Goal: Information Seeking & Learning: Learn about a topic

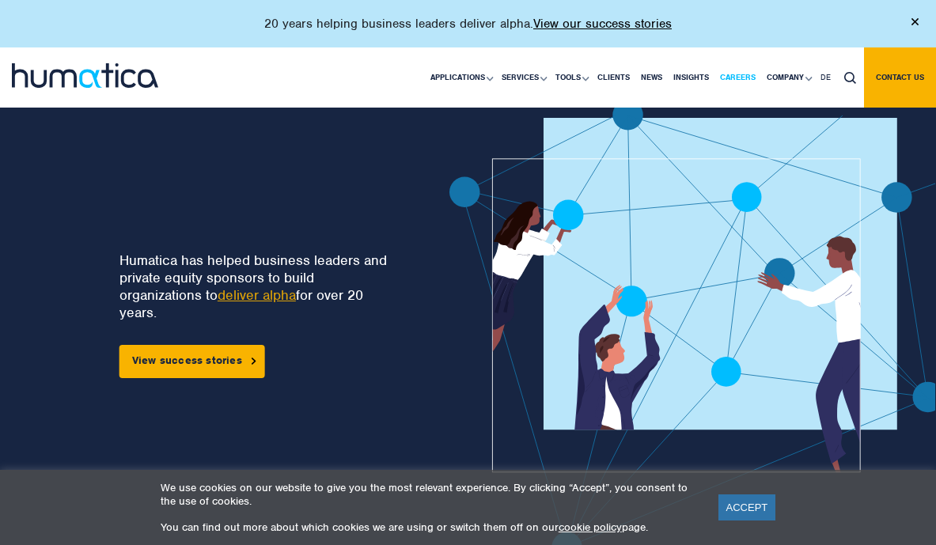
click at [742, 82] on link "Careers" at bounding box center [738, 77] width 47 height 60
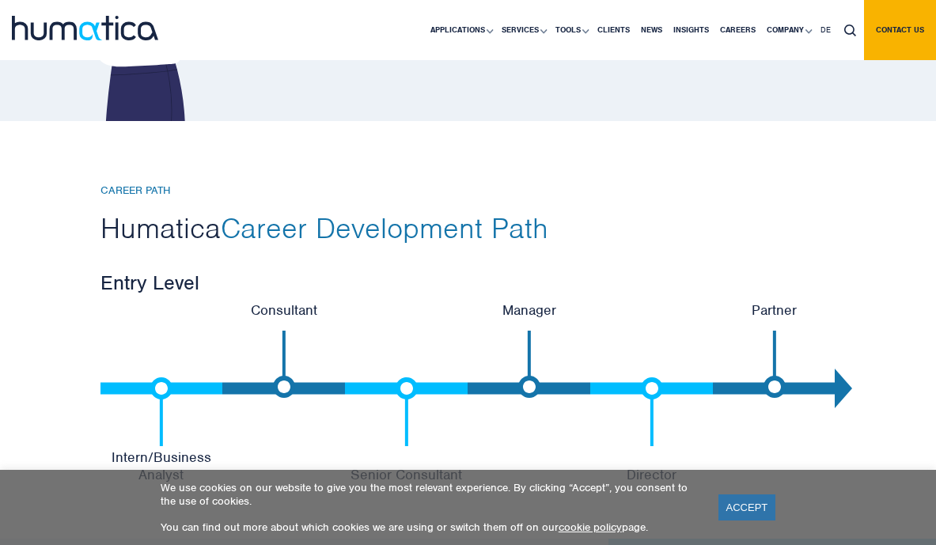
scroll to position [3248, 0]
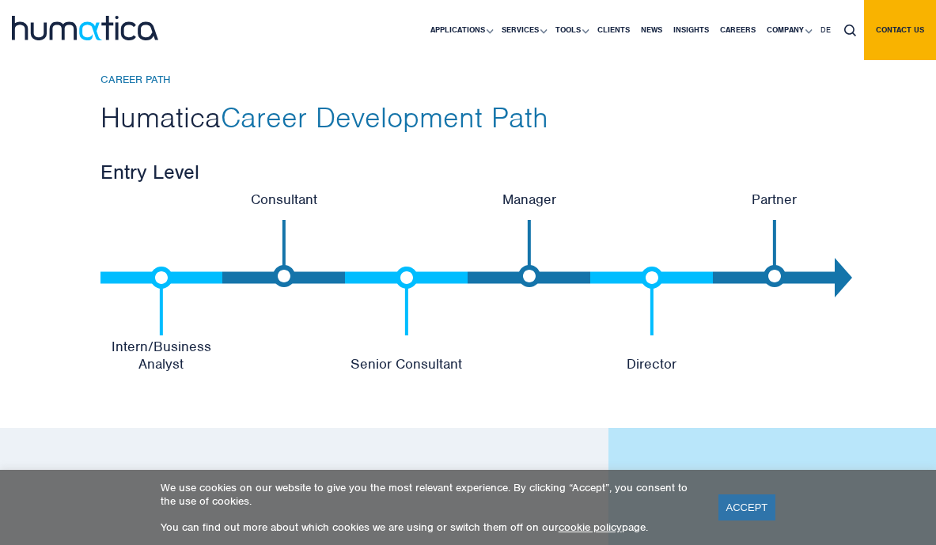
click at [621, 322] on li "Director" at bounding box center [651, 278] width 123 height 174
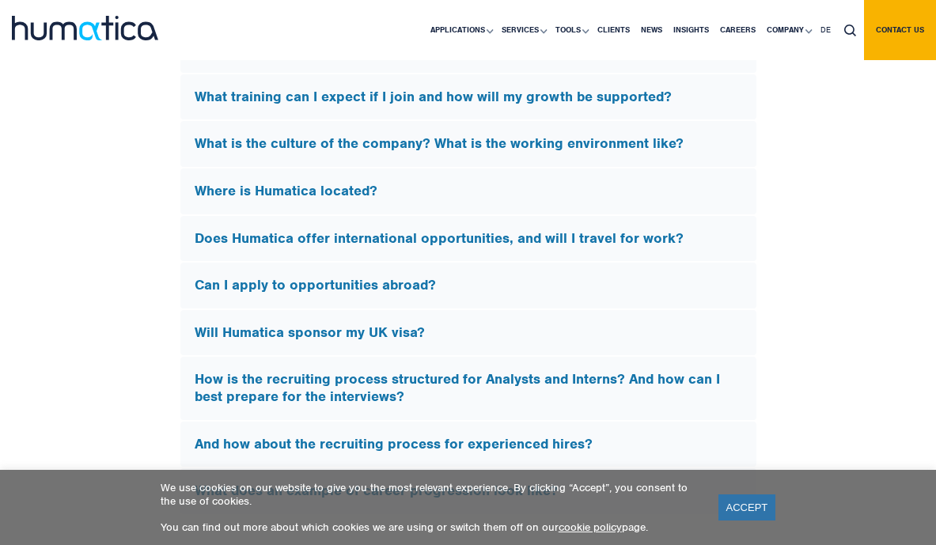
scroll to position [4587, 0]
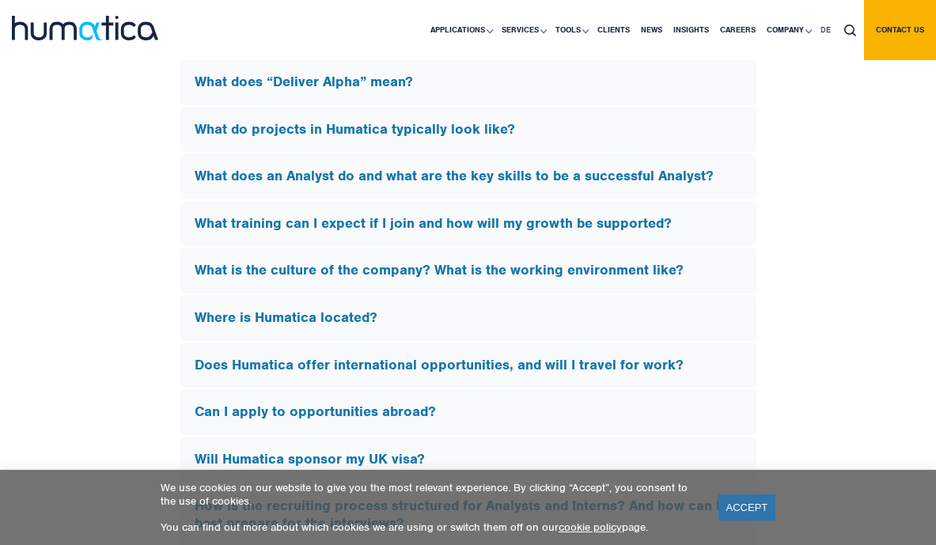
click at [391, 91] on h5 "What does “Deliver Alpha” mean?" at bounding box center [469, 82] width 548 height 17
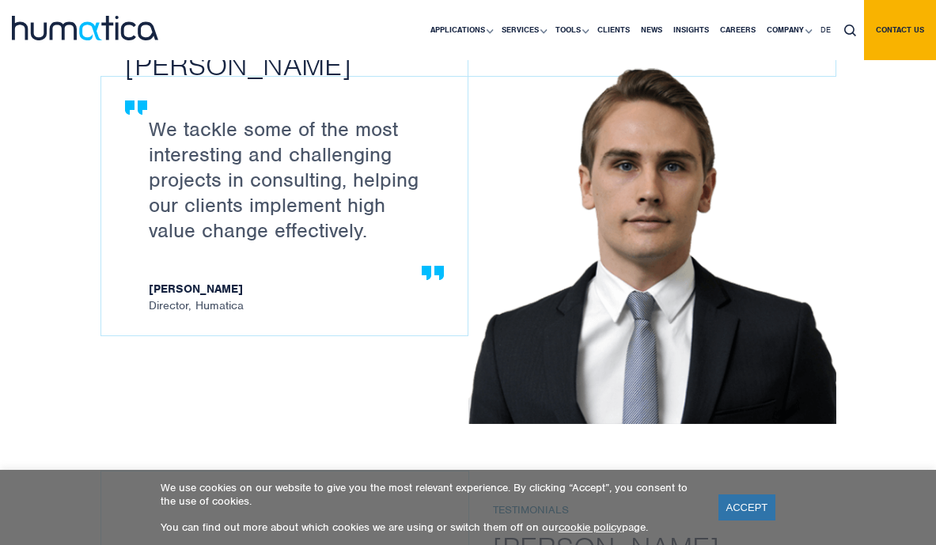
scroll to position [1627, 0]
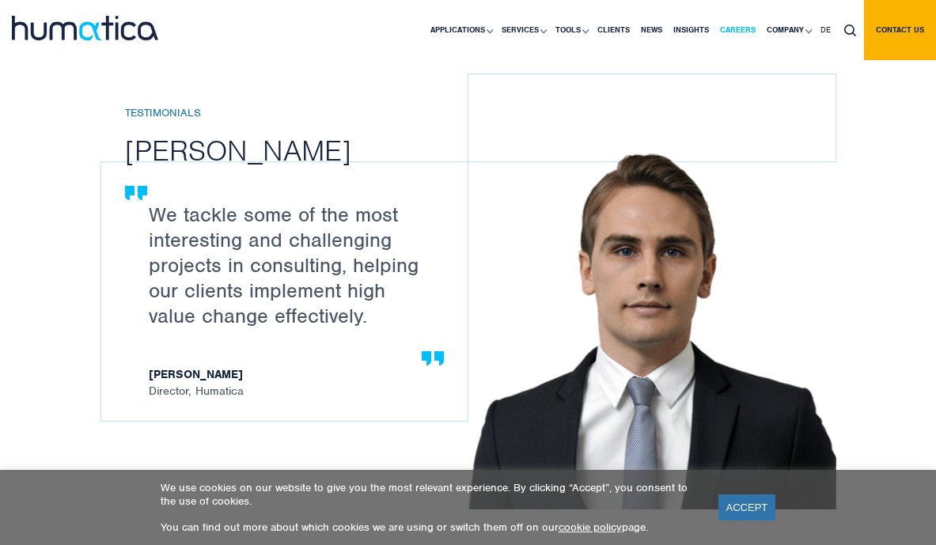
click at [740, 32] on link "Careers" at bounding box center [738, 30] width 47 height 60
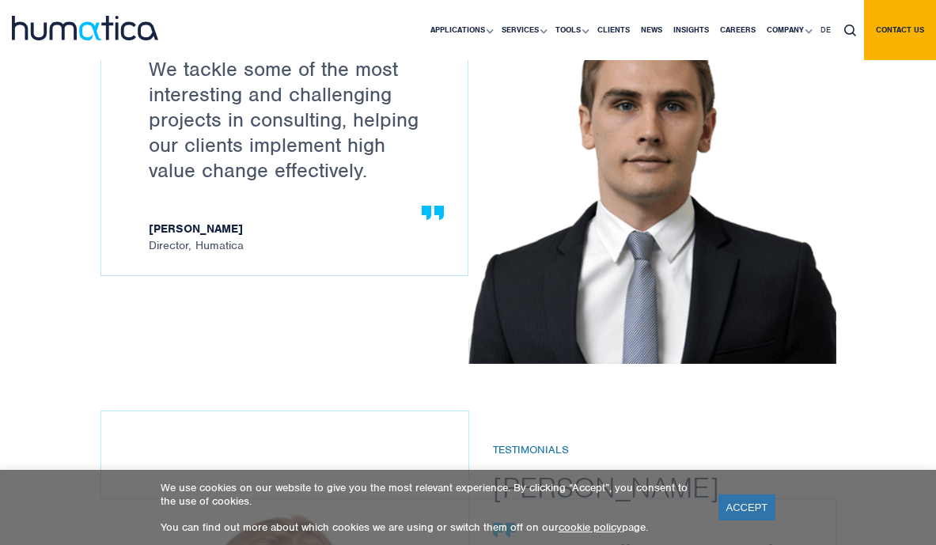
scroll to position [1761, 0]
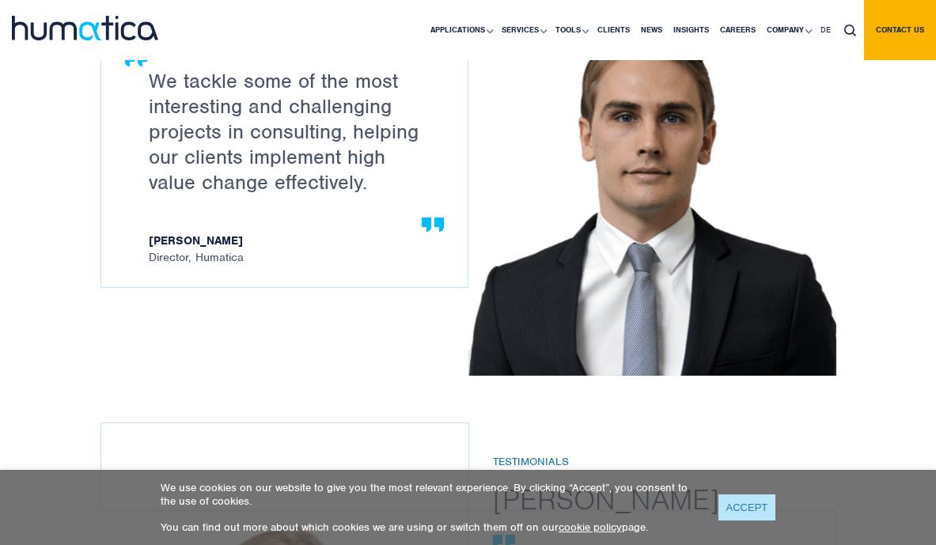
click at [734, 515] on link "ACCEPT" at bounding box center [748, 508] width 58 height 26
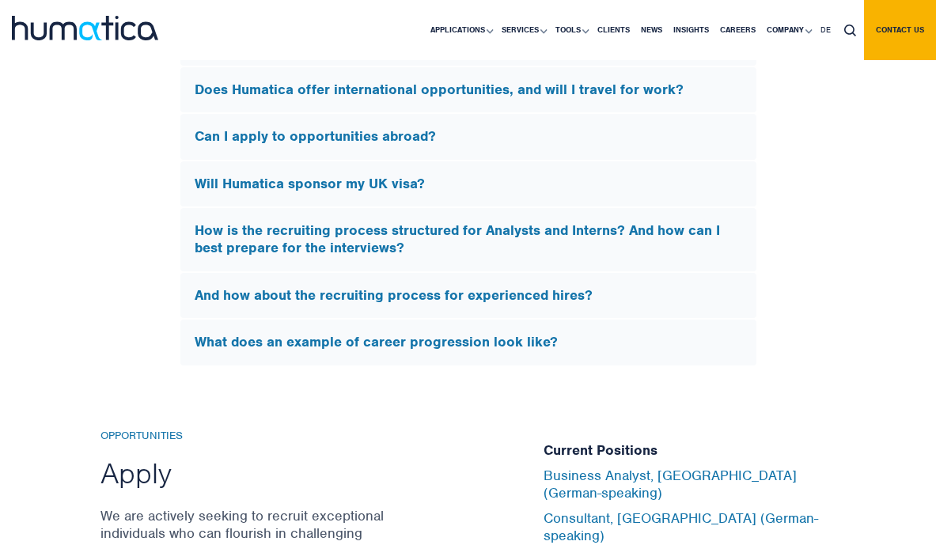
scroll to position [5157, 0]
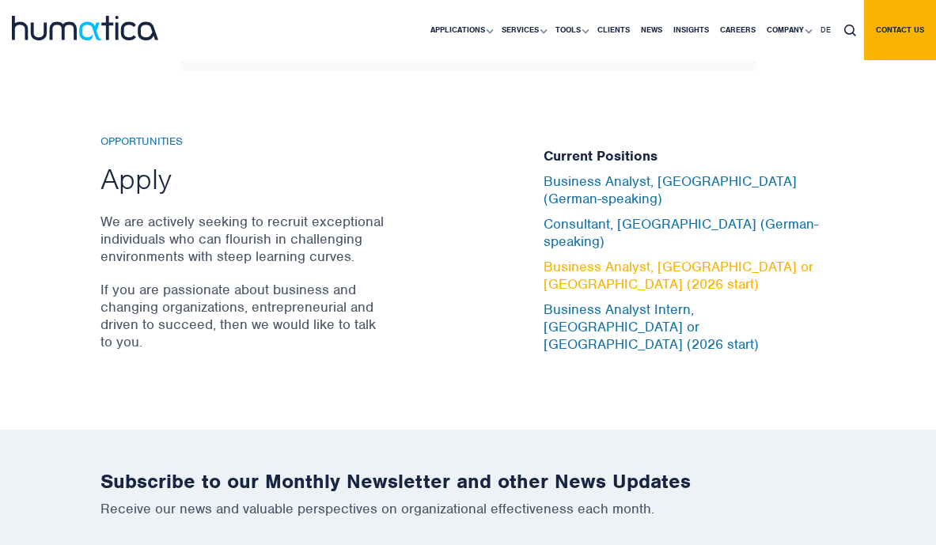
click at [639, 288] on link "Business Analyst, [GEOGRAPHIC_DATA] or [GEOGRAPHIC_DATA] (2026 start)" at bounding box center [679, 275] width 270 height 35
